Goal: Task Accomplishment & Management: Use online tool/utility

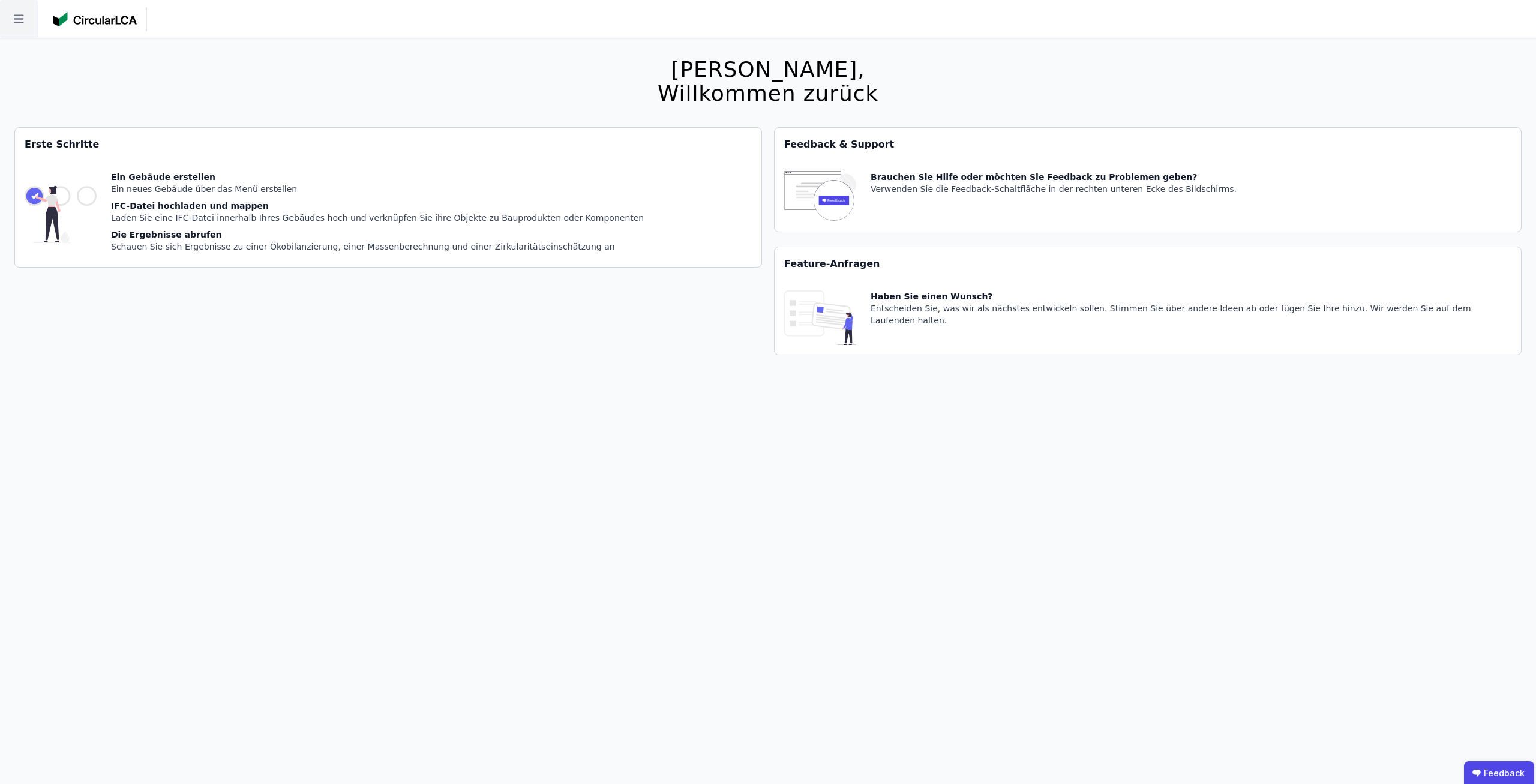
click at [24, 32] on icon at bounding box center [19, 19] width 38 height 38
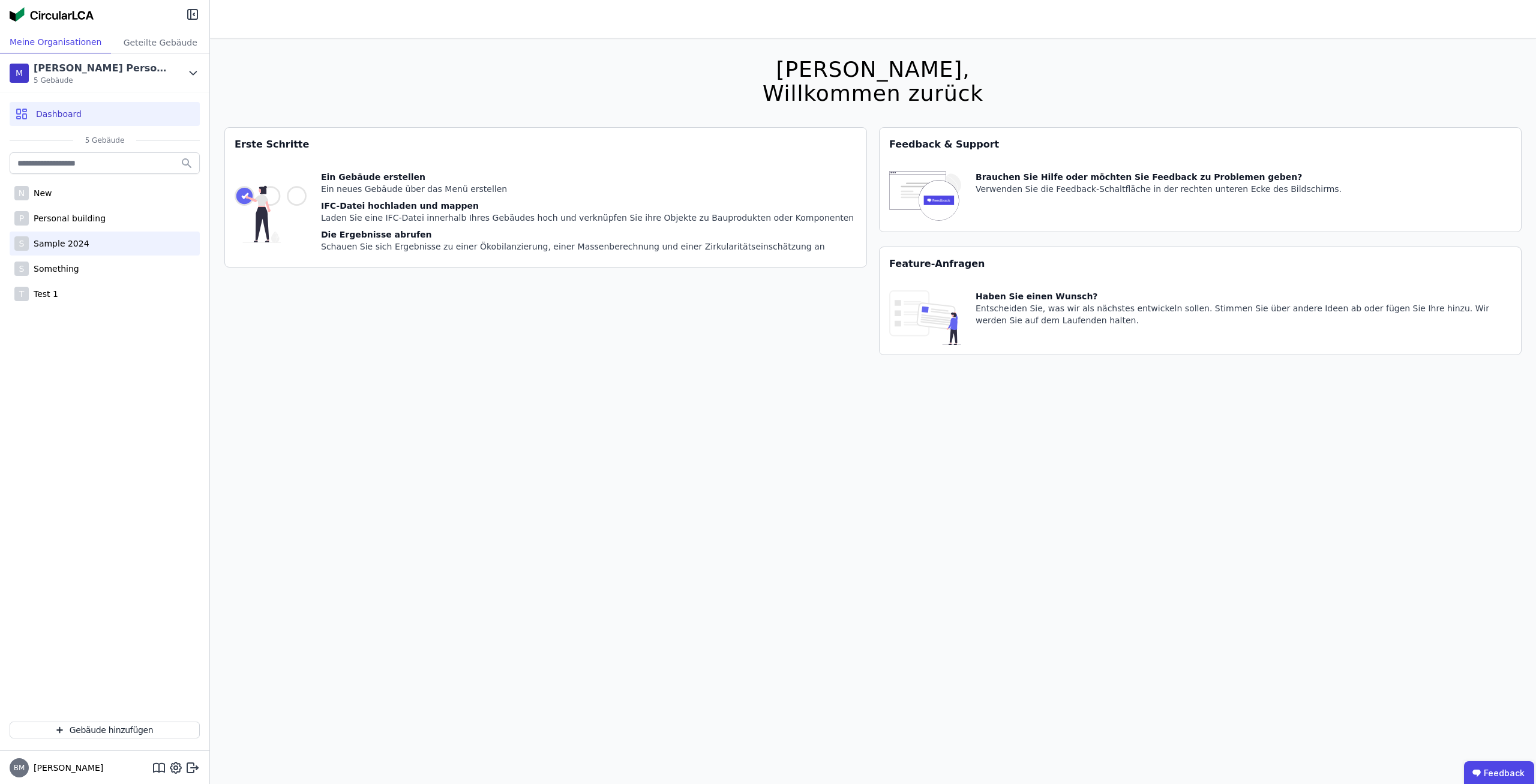
click at [77, 245] on div "Sample 2024" at bounding box center [58, 244] width 60 height 12
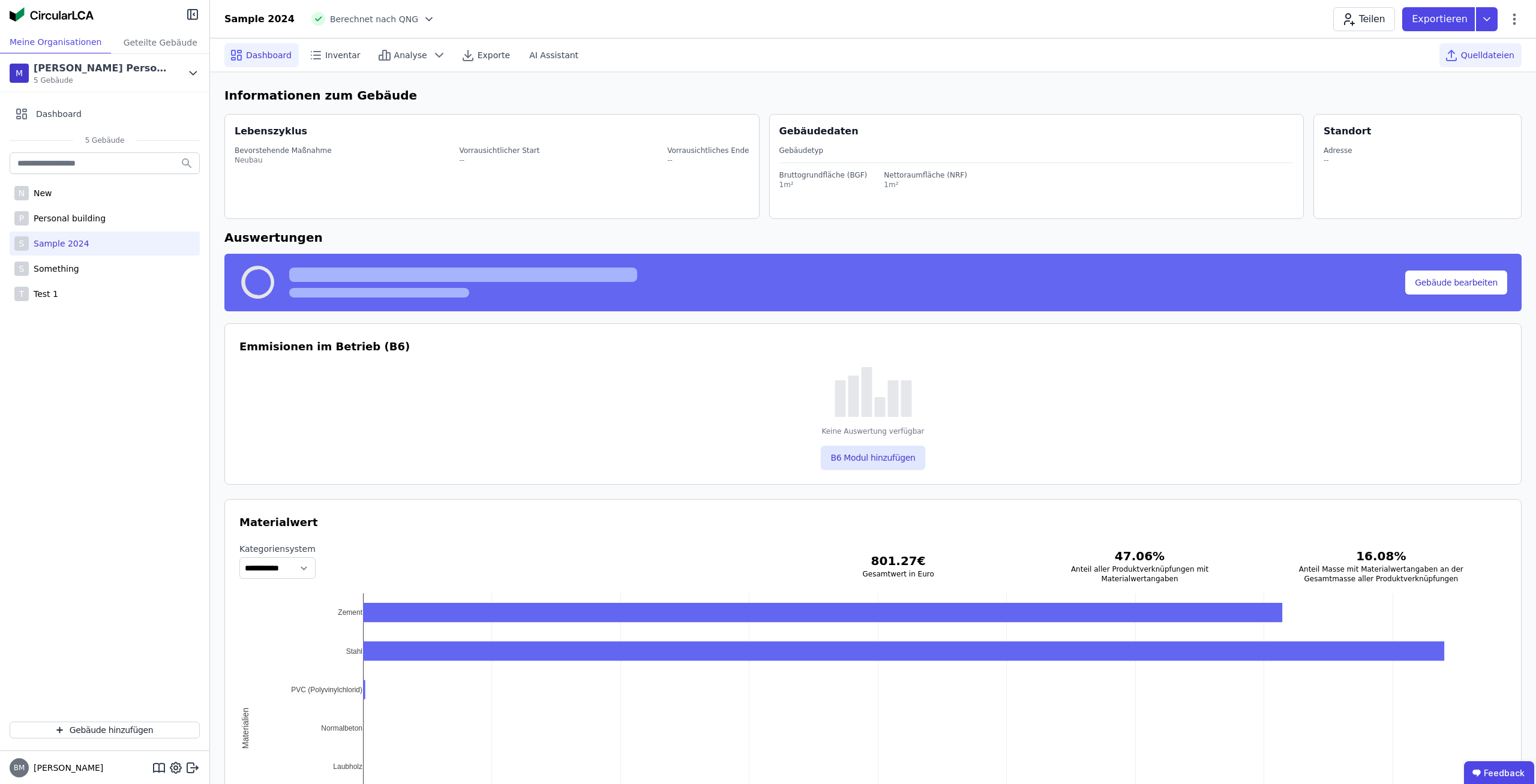
select select "*"
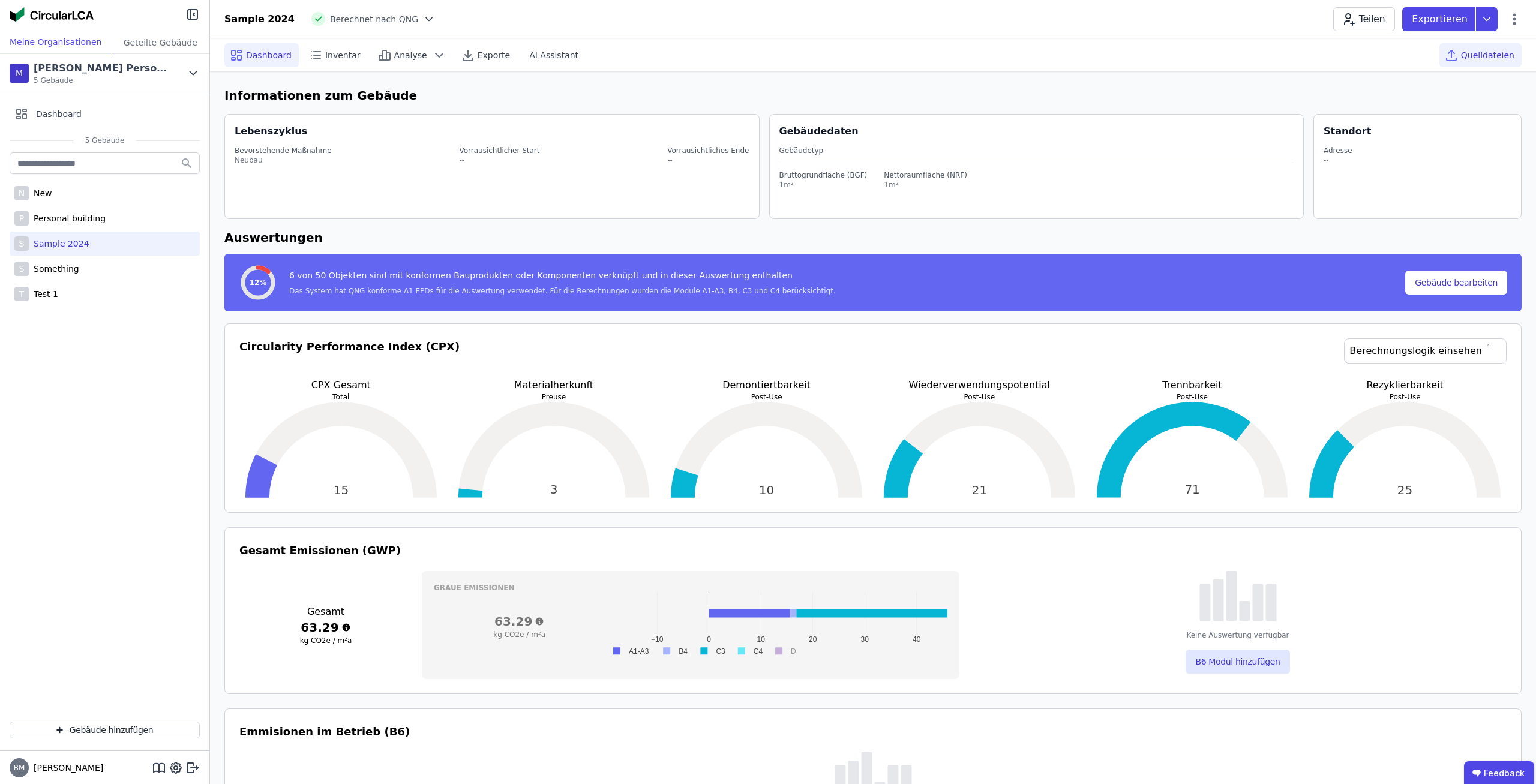
click at [1478, 56] on span "Quelldateien" at bounding box center [1488, 56] width 54 height 12
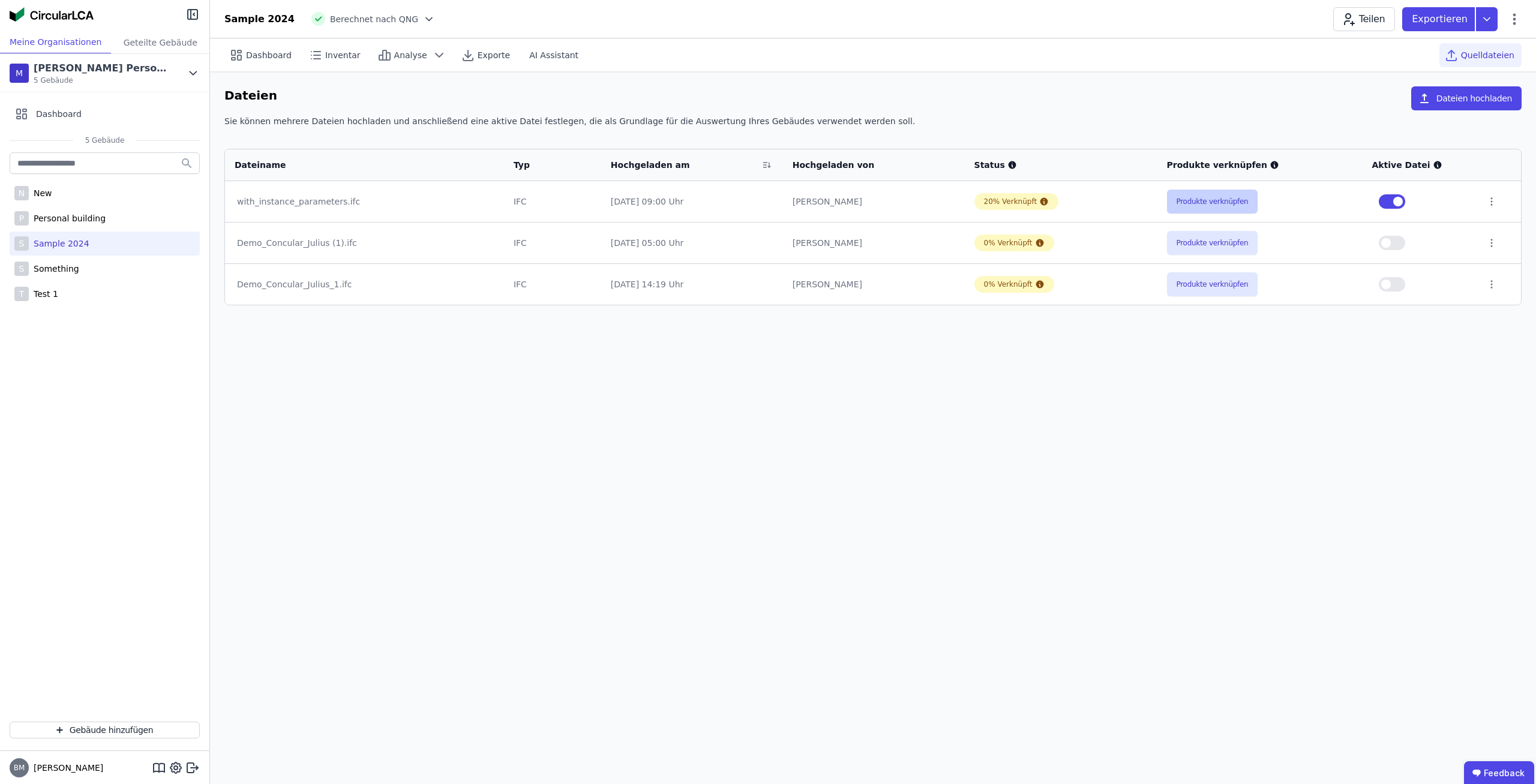
click at [1228, 199] on button "Produkte verknüpfen" at bounding box center [1213, 201] width 92 height 24
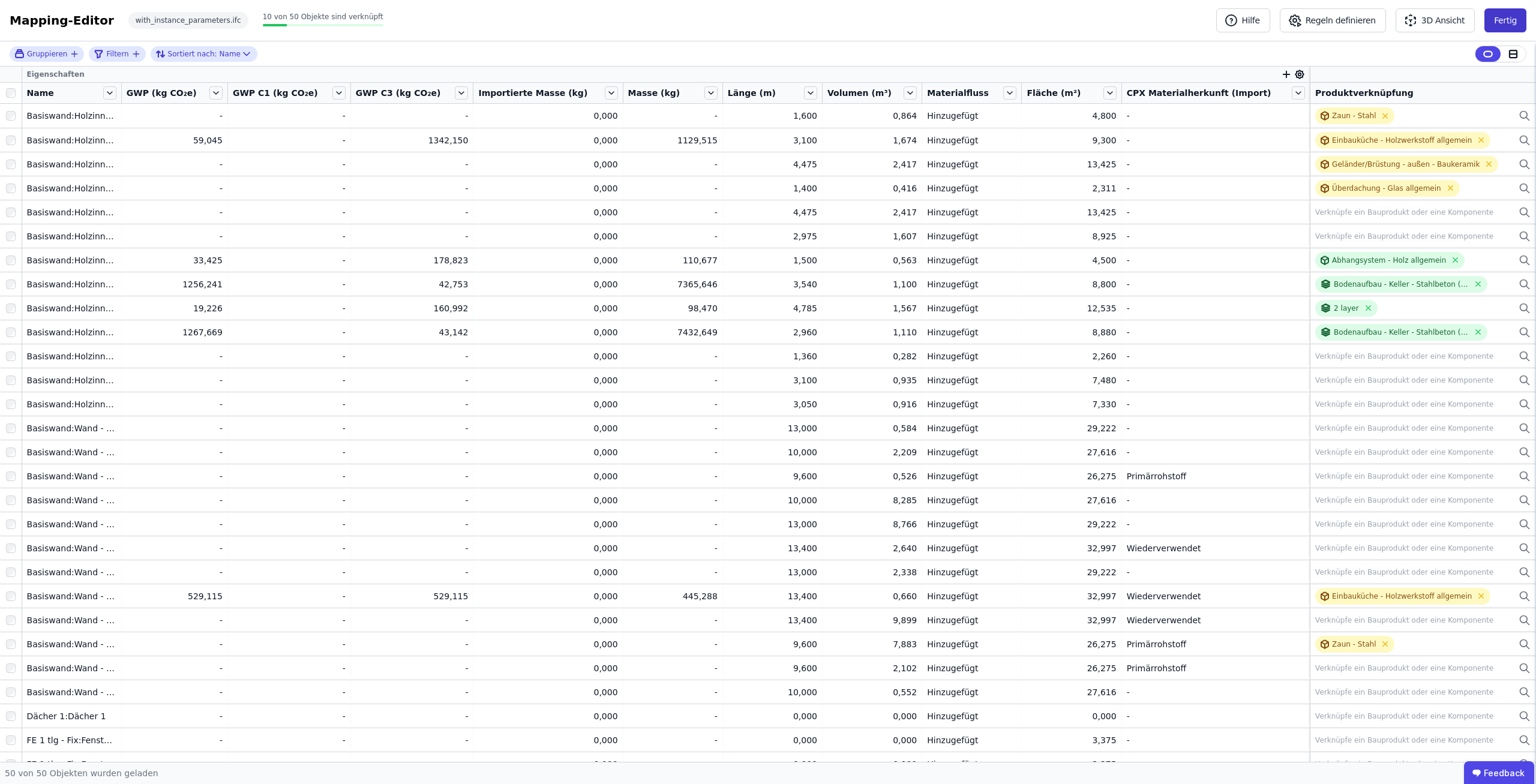
click at [1519, 25] on button "Fertig" at bounding box center [1505, 20] width 42 height 24
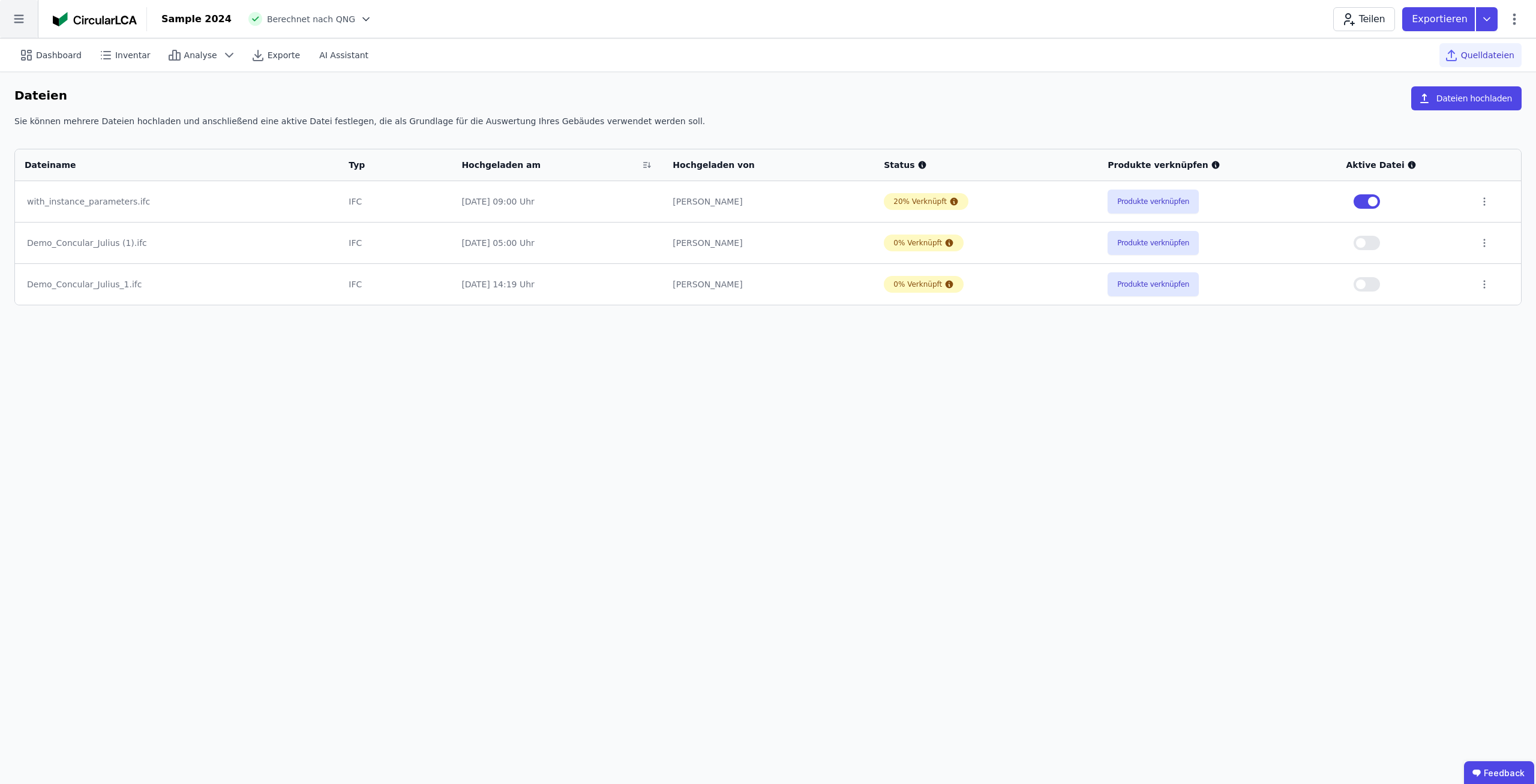
click at [25, 14] on icon at bounding box center [19, 19] width 38 height 38
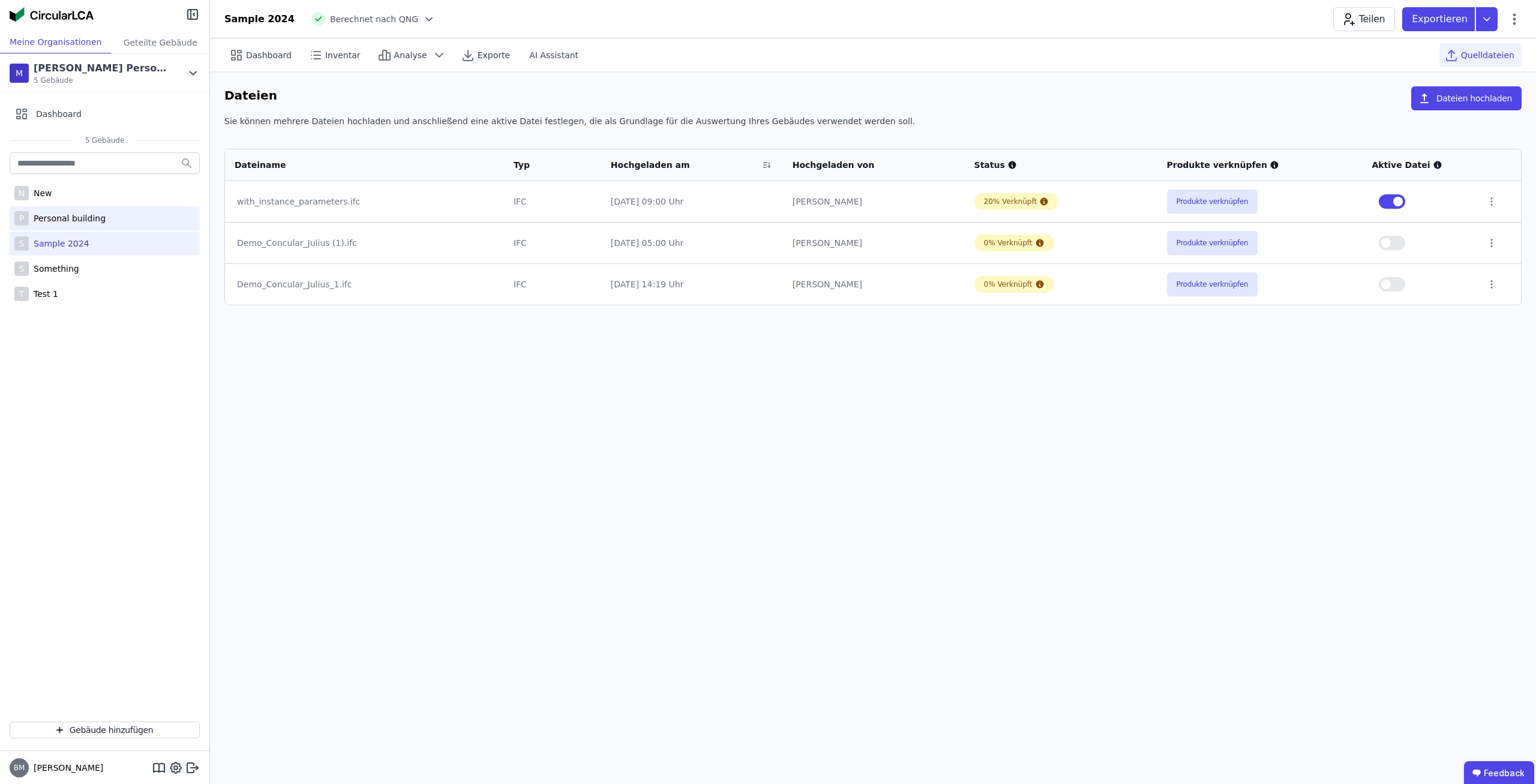
click at [154, 221] on div "P Personal building" at bounding box center [104, 218] width 190 height 24
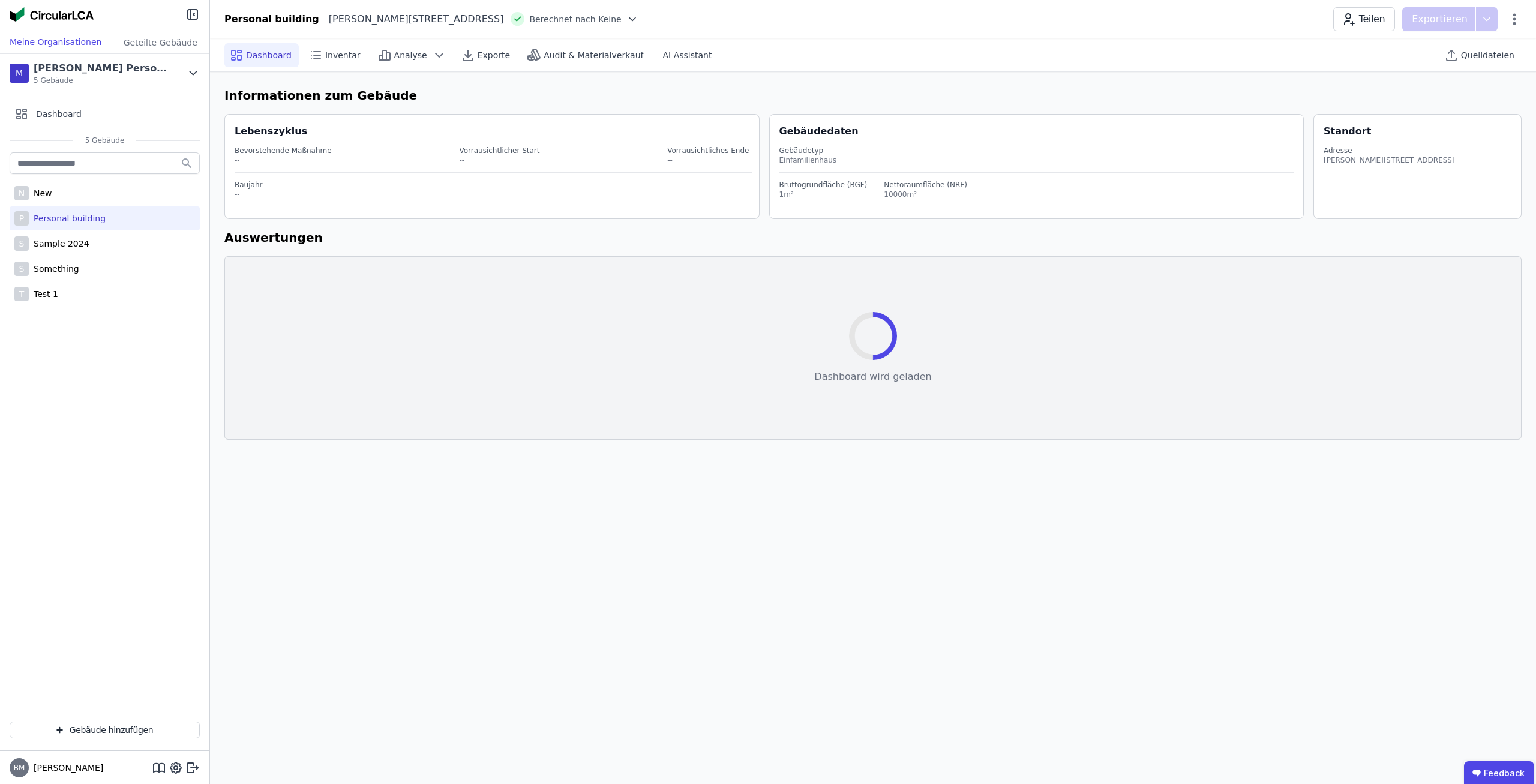
select select "*"
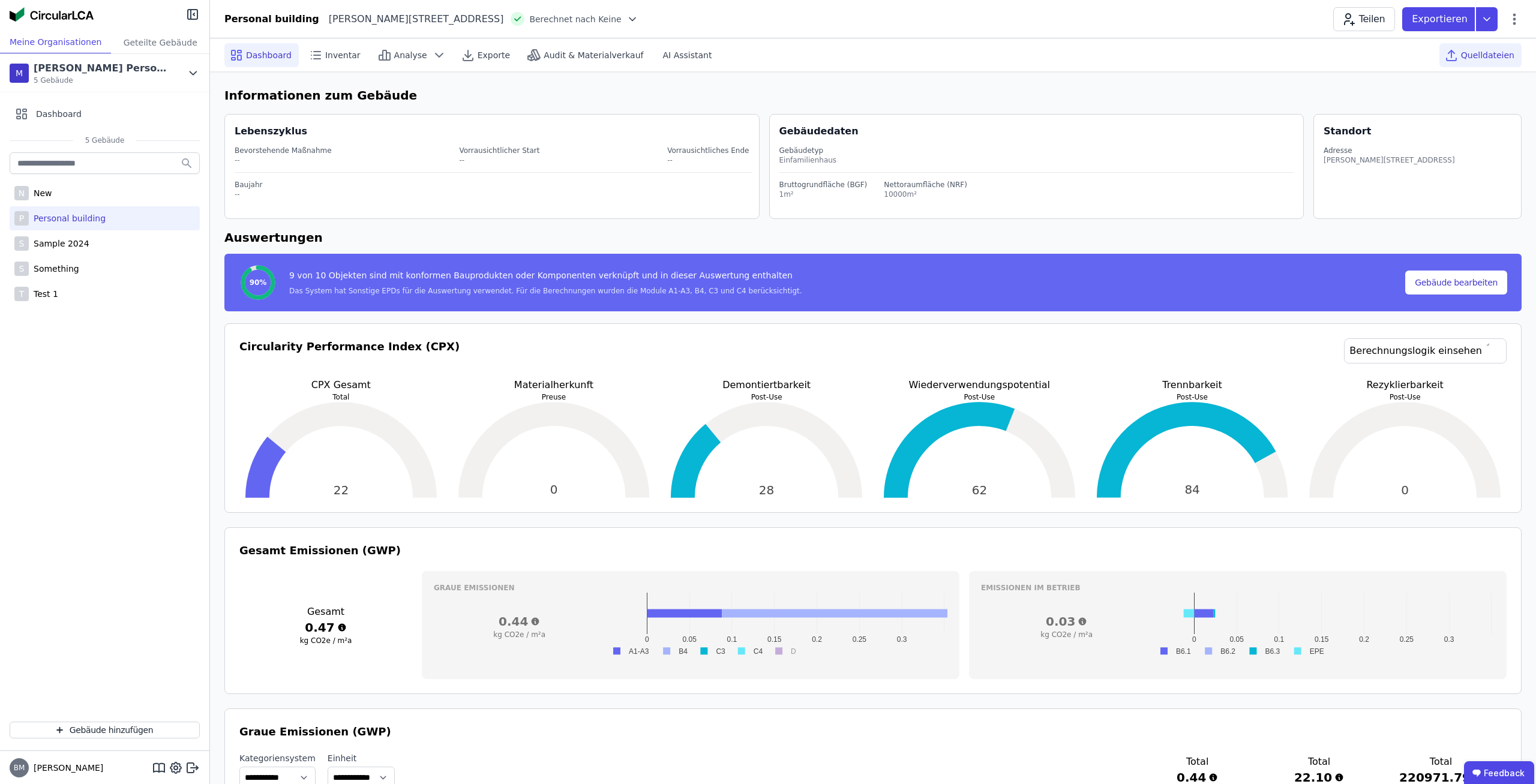
click at [1495, 64] on div "Quelldateien" at bounding box center [1480, 55] width 82 height 24
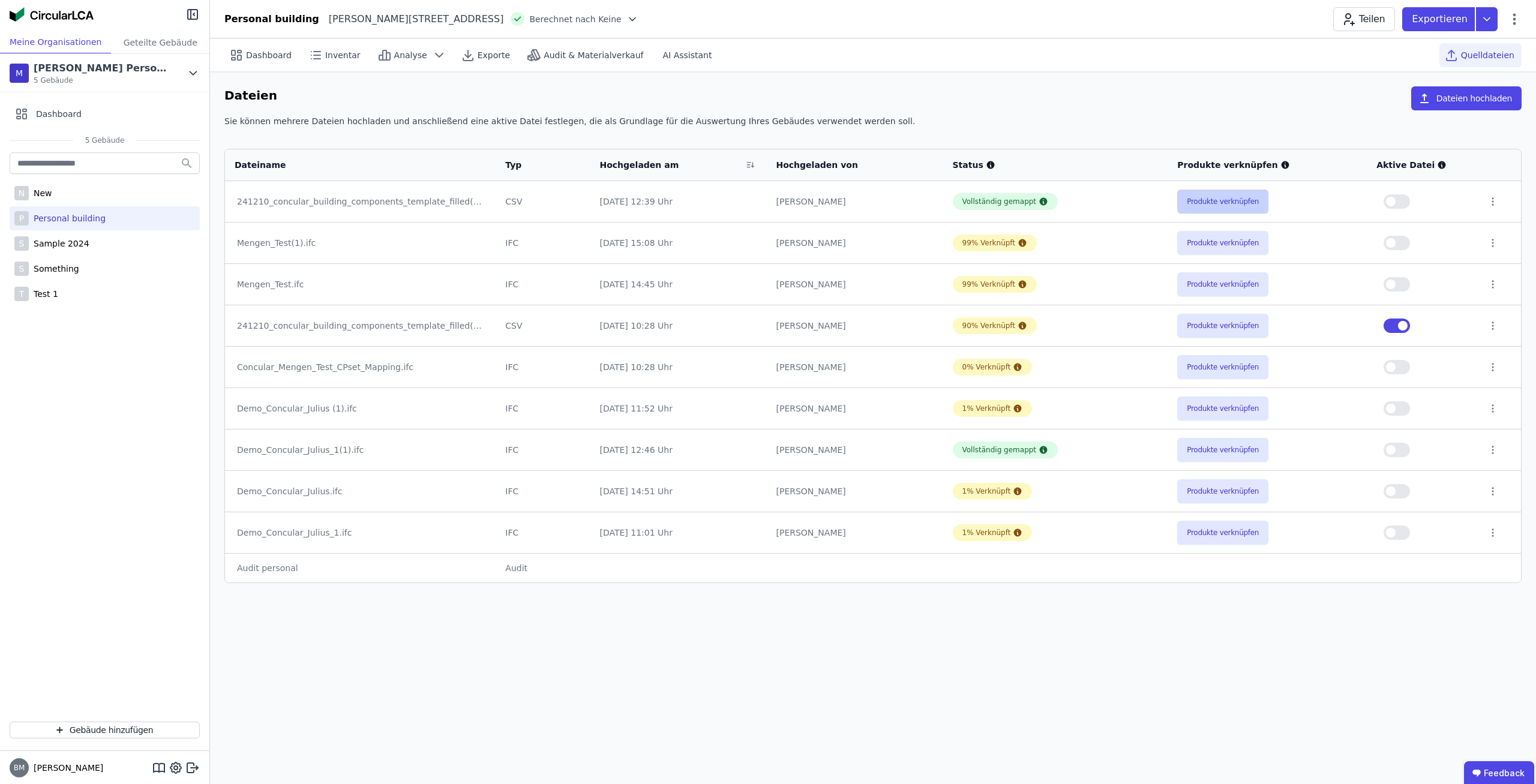
click at [1232, 207] on button "Produkte verknüpfen" at bounding box center [1223, 201] width 92 height 24
